Goal: Entertainment & Leisure: Consume media (video, audio)

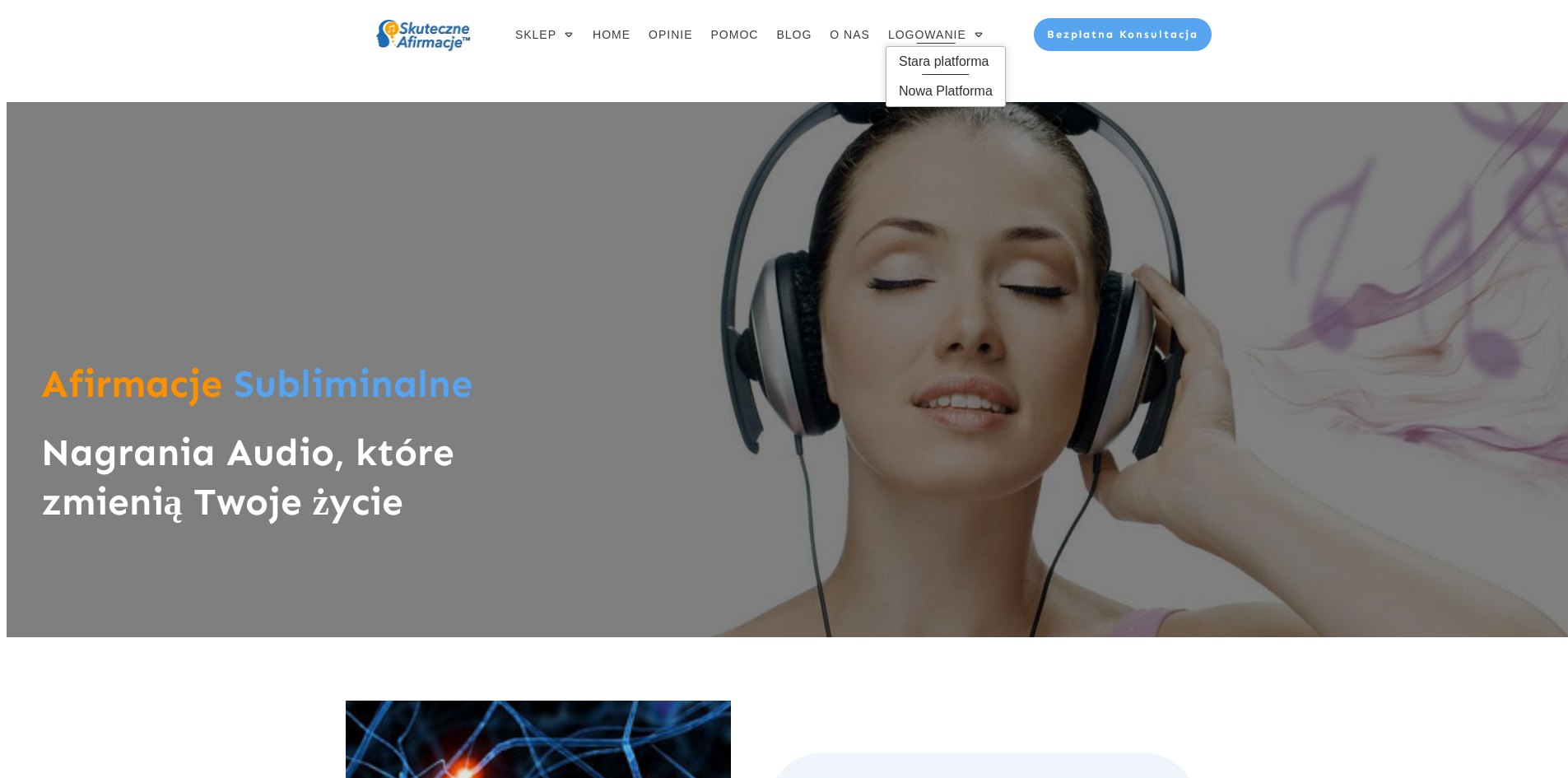
click at [962, 62] on span "Stara platforma" at bounding box center [946, 62] width 94 height 26
click at [935, 68] on span "Stara platforma" at bounding box center [946, 62] width 94 height 26
click at [954, 56] on span "Stara platforma" at bounding box center [946, 62] width 94 height 26
click at [961, 60] on span "Stara platforma" at bounding box center [946, 62] width 94 height 26
click at [947, 61] on span "Stara platforma" at bounding box center [946, 62] width 94 height 26
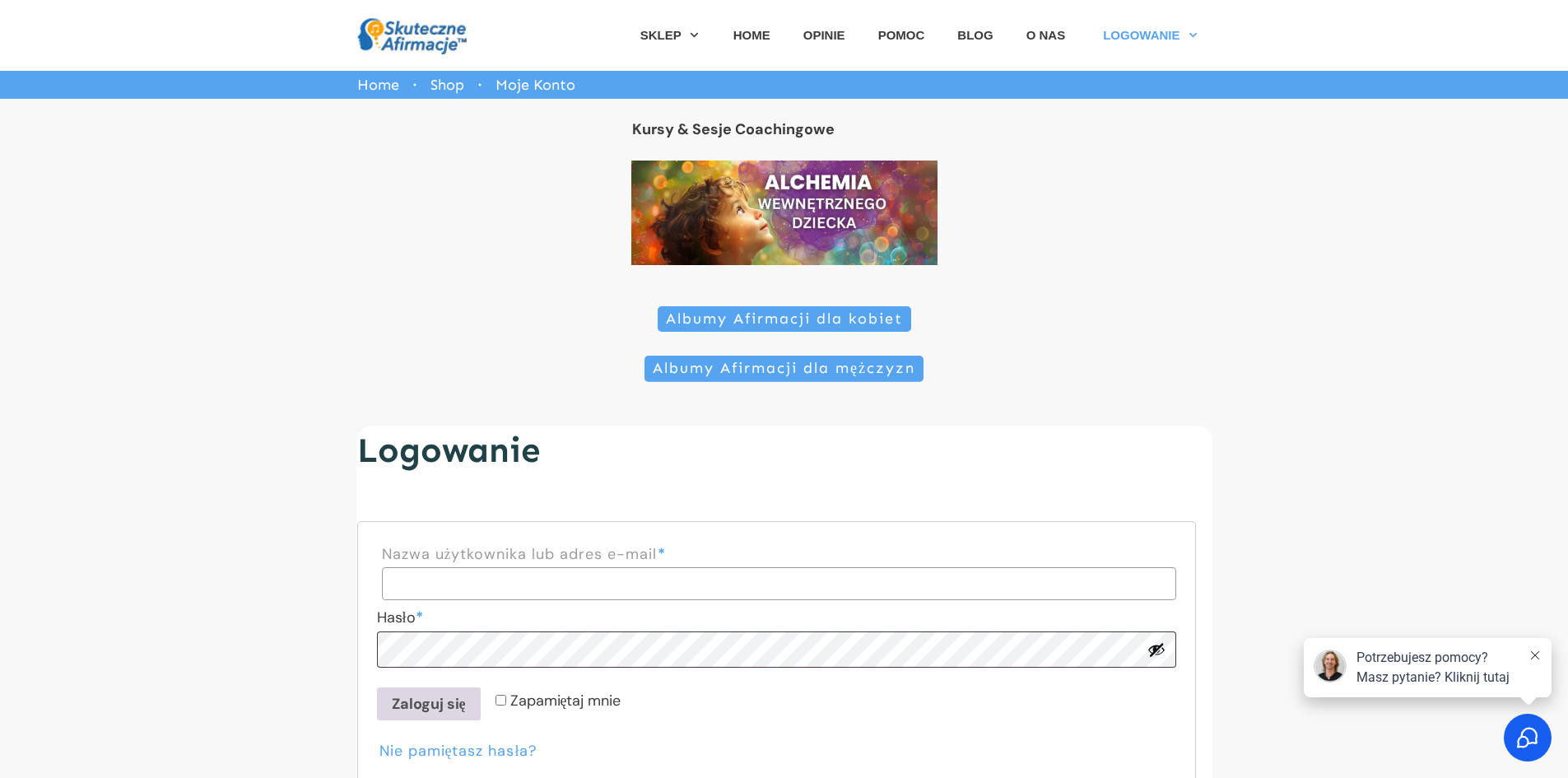
type input "**********"
drag, startPoint x: 434, startPoint y: 700, endPoint x: 448, endPoint y: 682, distance: 22.8
click at [441, 697] on button "Zaloguj się" at bounding box center [428, 705] width 104 height 33
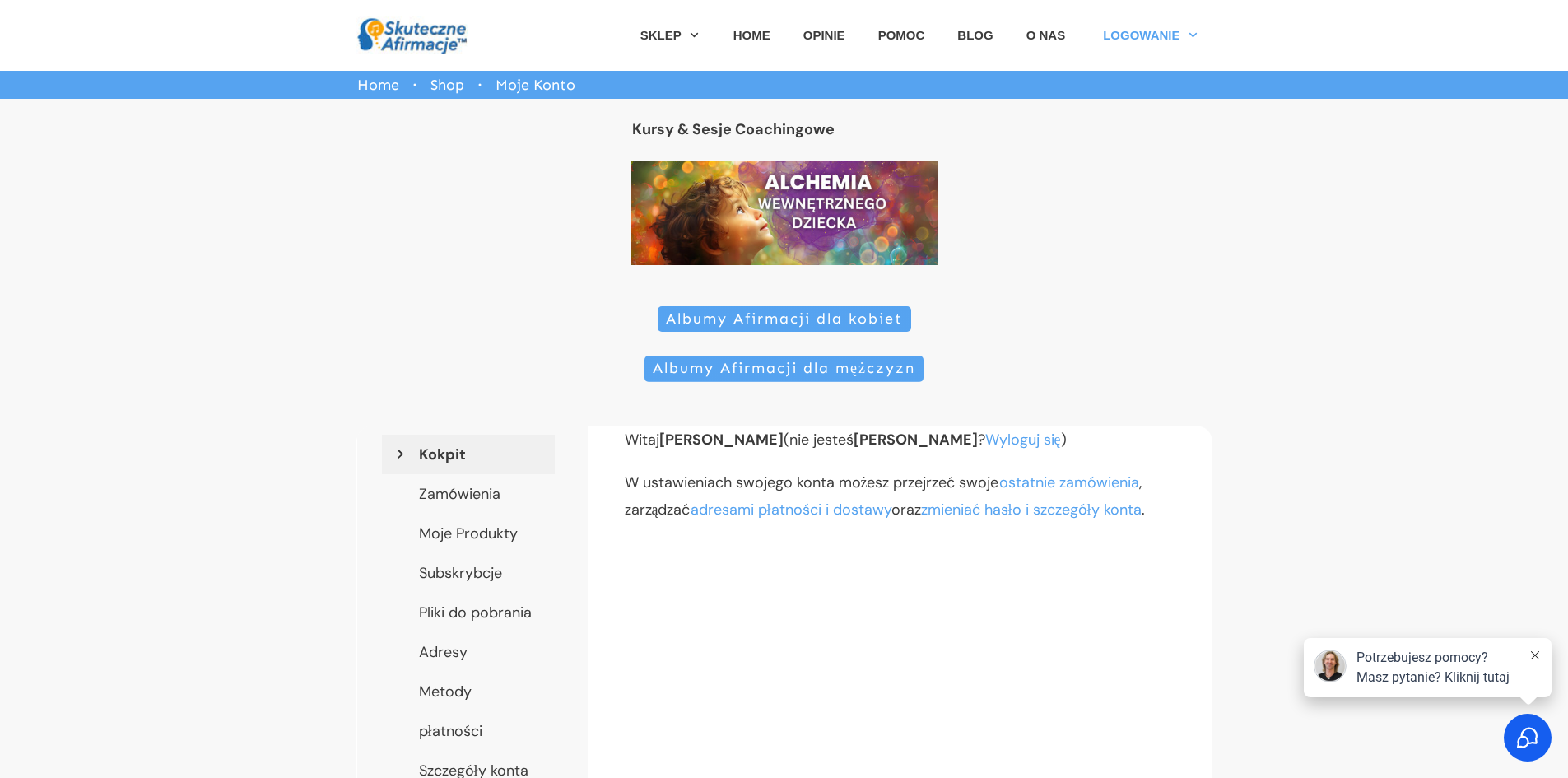
click at [791, 316] on span "Albumy Afirmacji dla kobiet" at bounding box center [784, 319] width 237 height 19
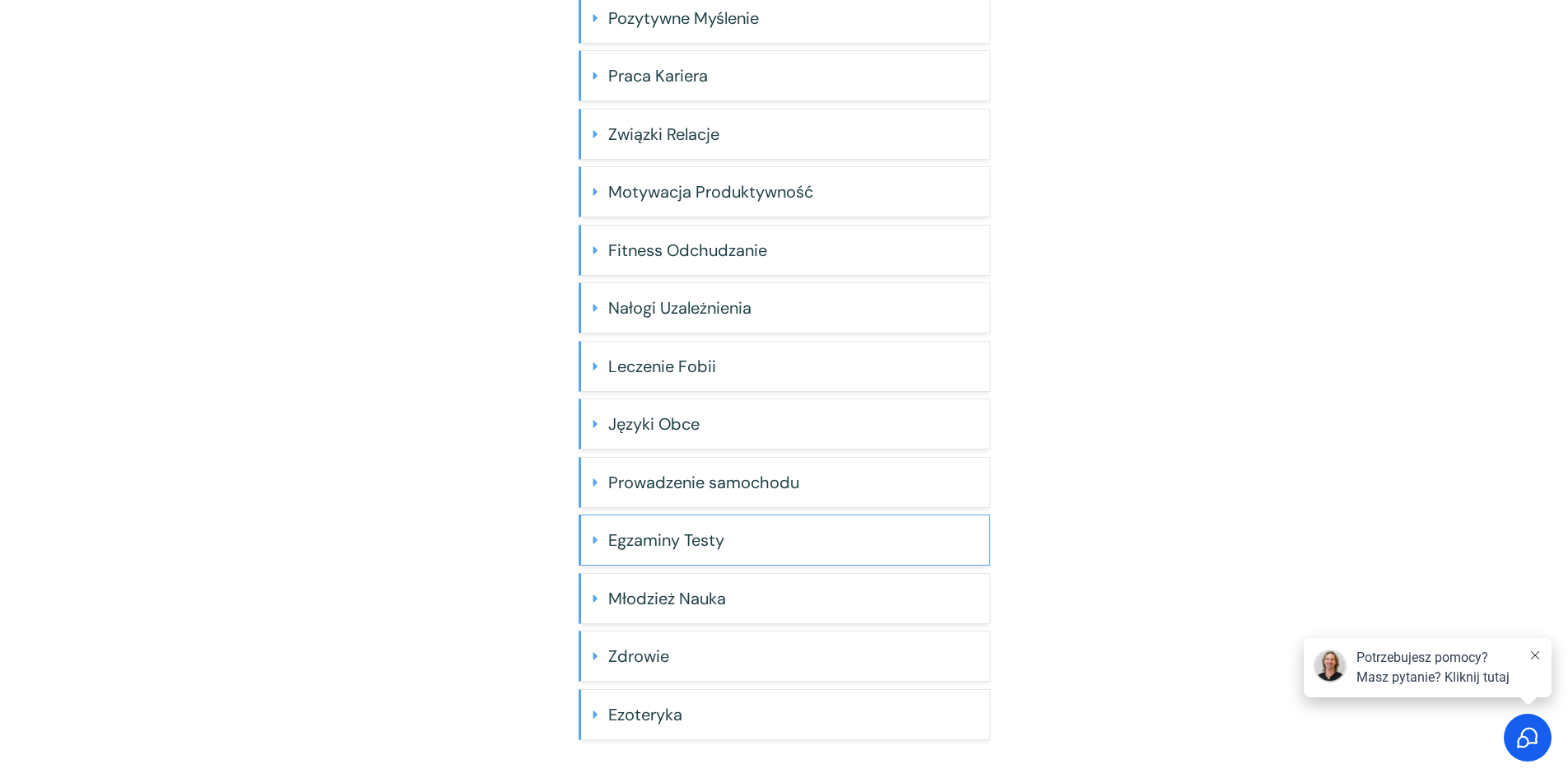
scroll to position [466, 0]
click at [674, 645] on h4 "Zdrowie" at bounding box center [792, 654] width 369 height 33
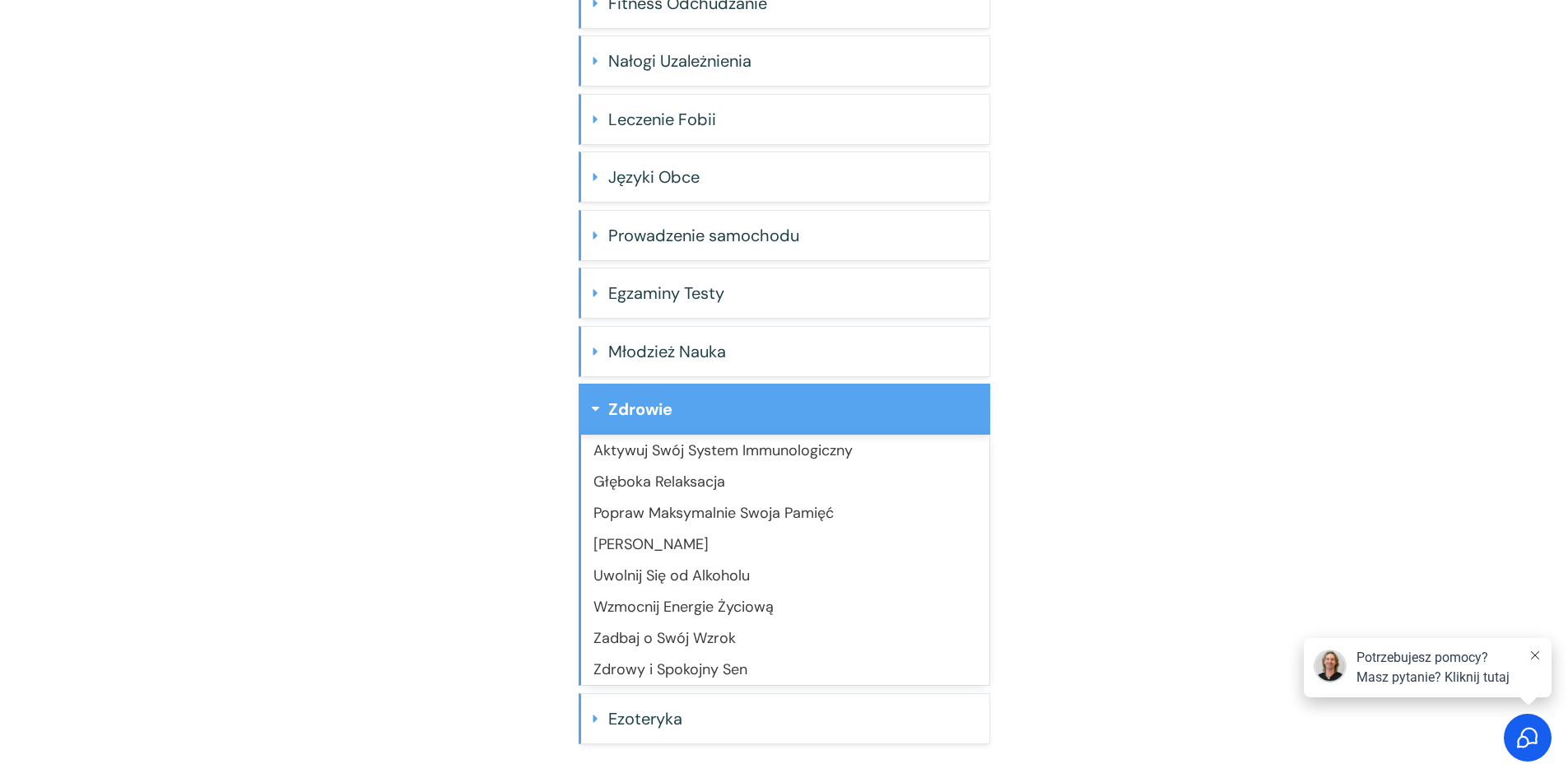
scroll to position [717, 0]
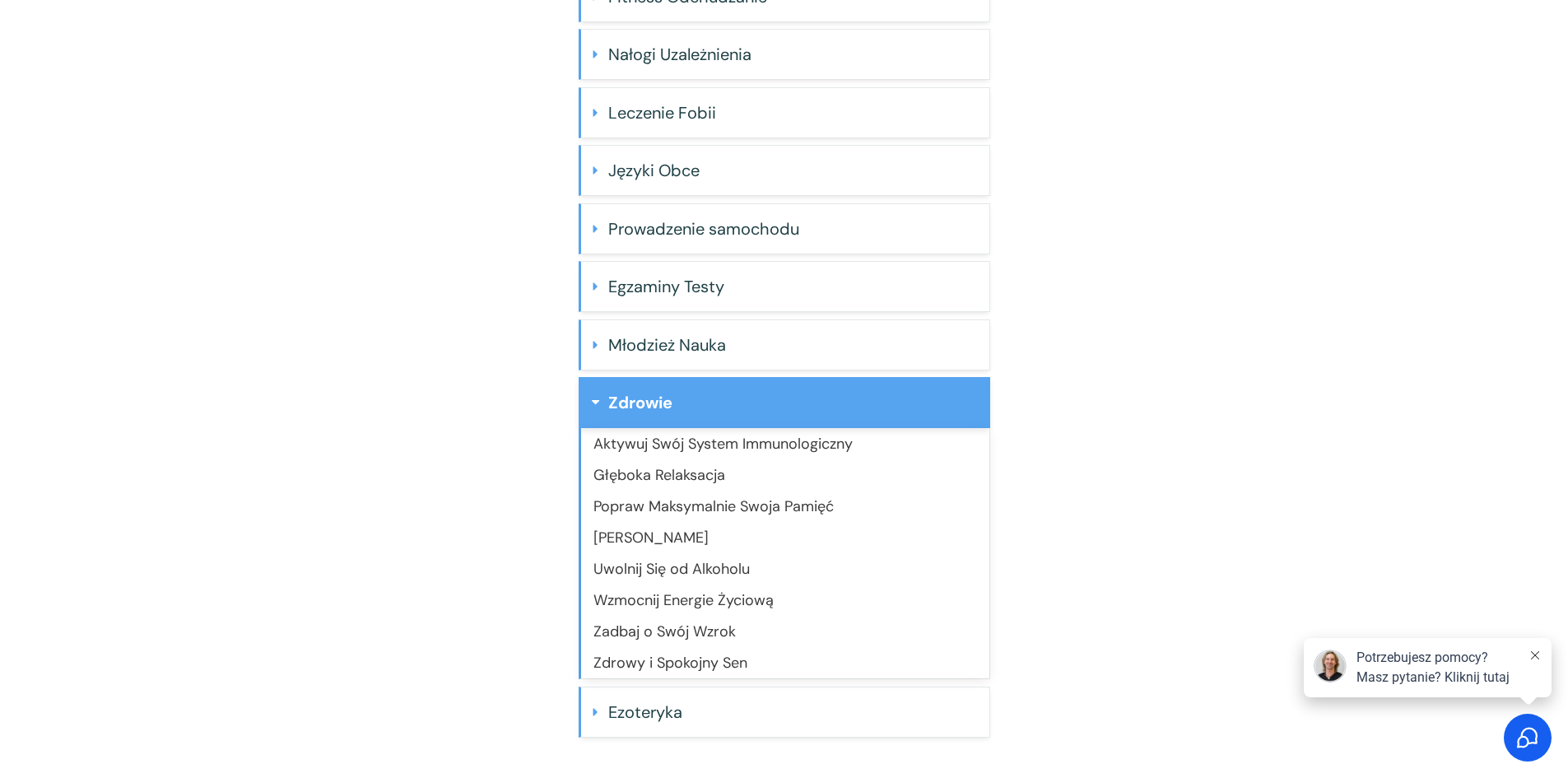
click at [708, 602] on link "Wzmocnij Energie Życiową" at bounding box center [684, 600] width 180 height 20
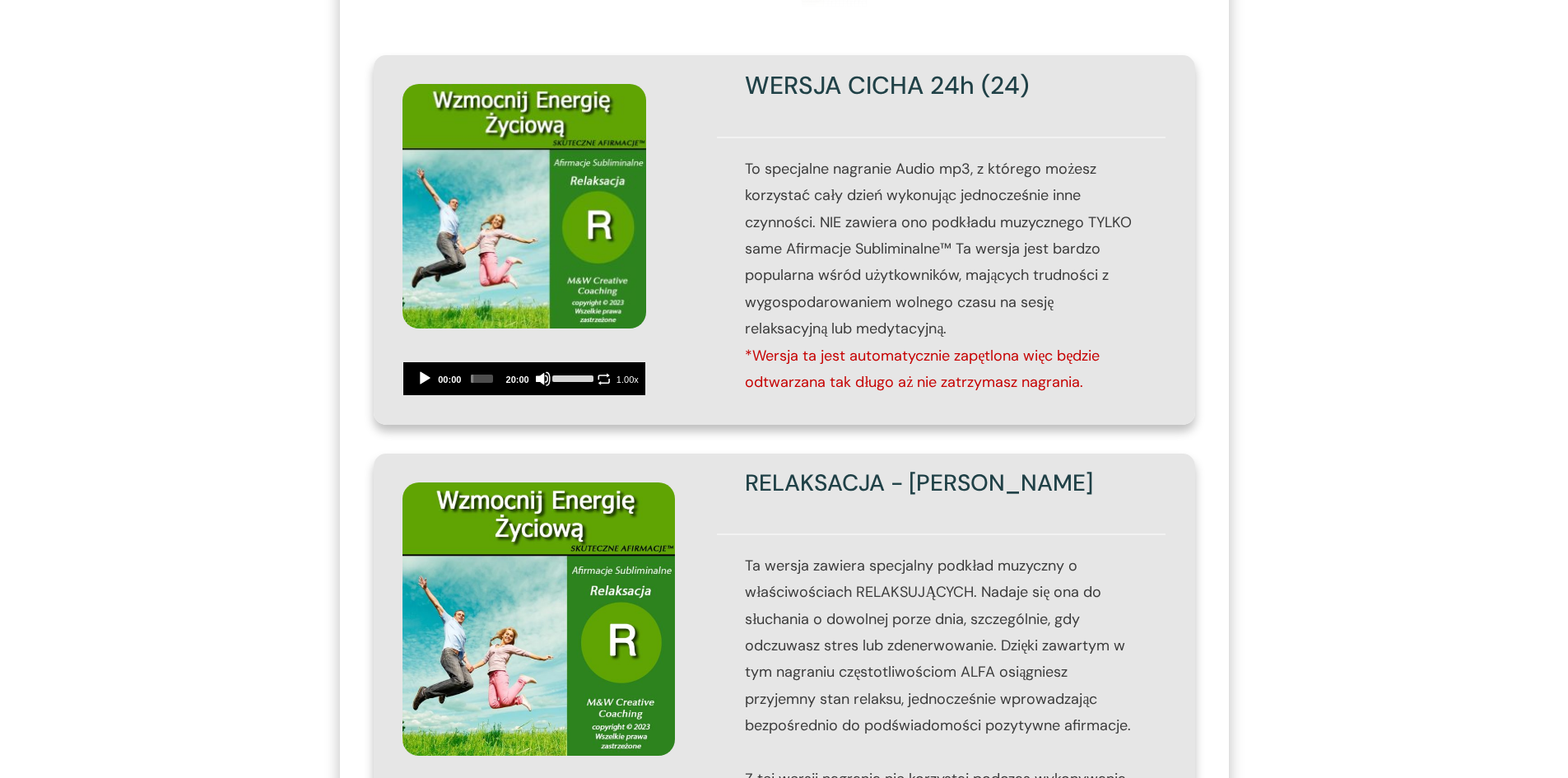
scroll to position [823, 0]
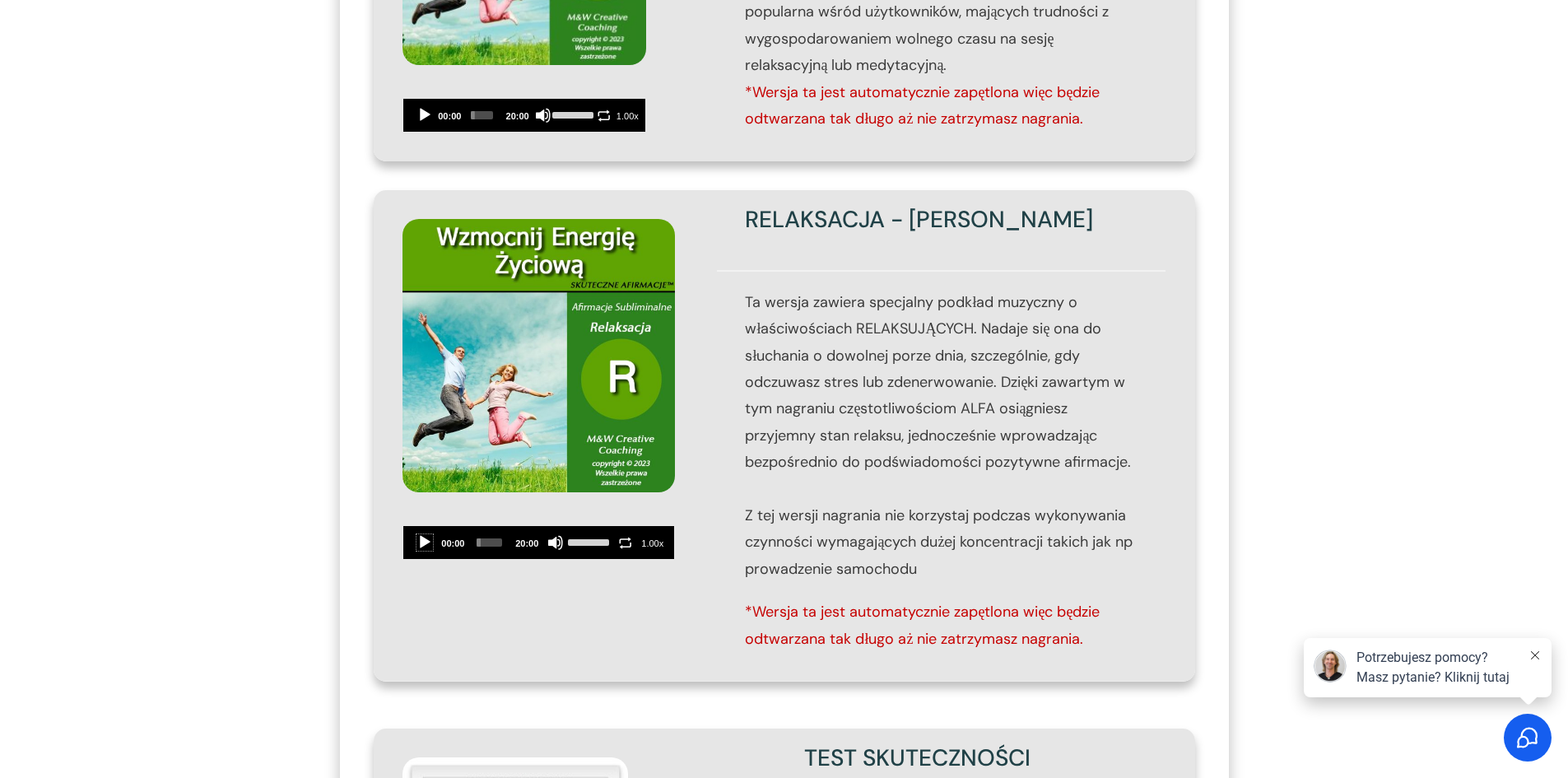
click at [422, 538] on button "Play" at bounding box center [425, 542] width 17 height 17
